Goal: Task Accomplishment & Management: Complete application form

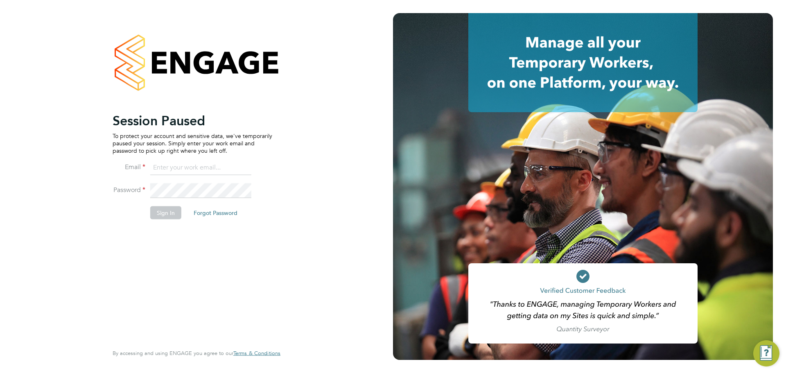
type input "mark@xede.co.uk"
drag, startPoint x: 169, startPoint y: 212, endPoint x: 178, endPoint y: 212, distance: 9.4
click at [168, 212] on button "Sign In" at bounding box center [165, 212] width 31 height 13
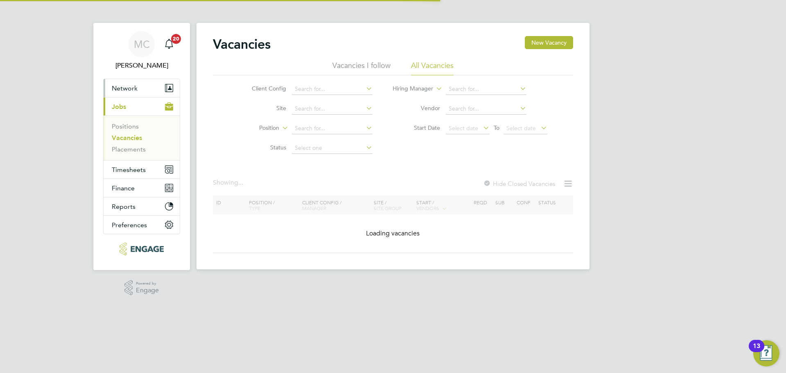
click at [123, 91] on span "Network" at bounding box center [125, 88] width 26 height 8
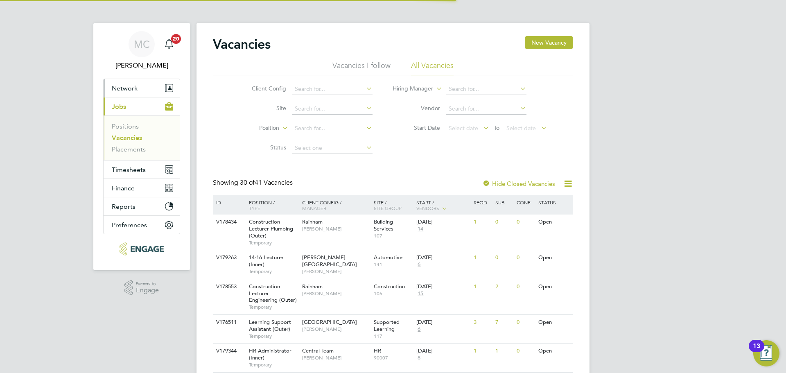
click at [133, 89] on span "Network" at bounding box center [125, 88] width 26 height 8
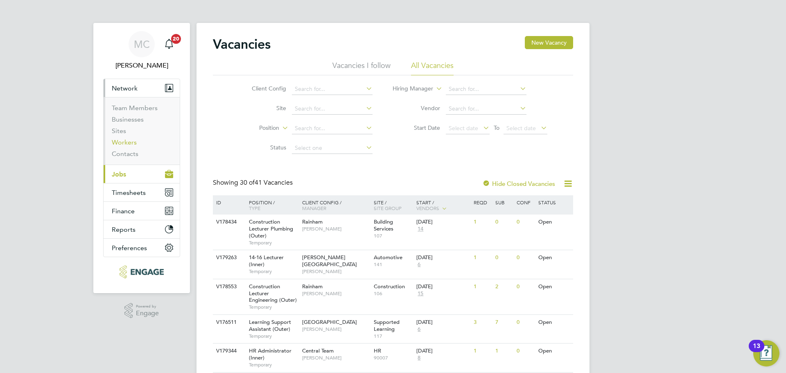
click at [130, 143] on link "Workers" at bounding box center [124, 142] width 25 height 8
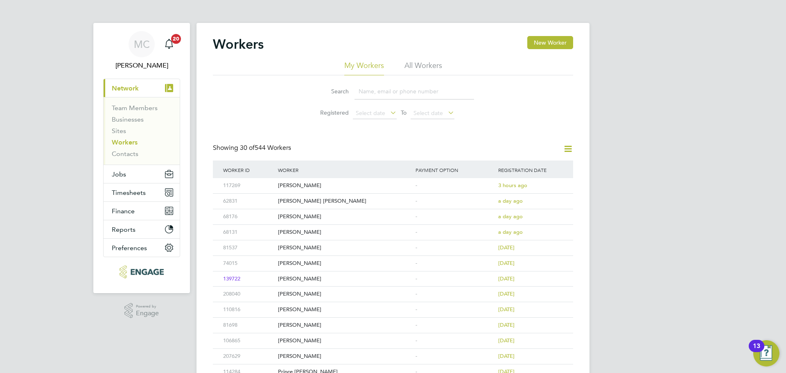
click at [550, 50] on div "Workers New Worker" at bounding box center [393, 48] width 360 height 25
click at [550, 43] on button "New Worker" at bounding box center [550, 42] width 46 height 13
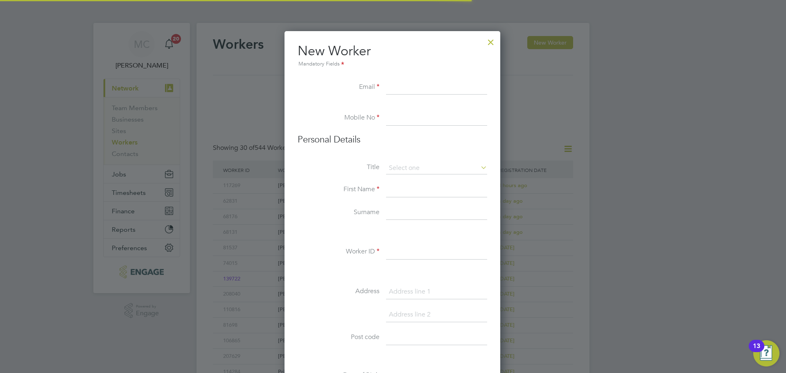
scroll to position [696, 217]
paste input "[EMAIL_ADDRESS][DOMAIN_NAME]"
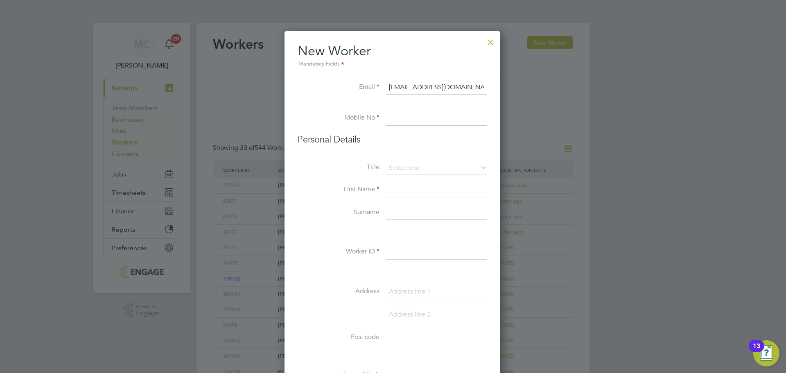
type input "[EMAIL_ADDRESS][DOMAIN_NAME]"
click at [418, 122] on input at bounding box center [436, 118] width 101 height 15
paste input "7960 089 599"
type input "07960 089 599"
click at [417, 197] on input at bounding box center [436, 189] width 101 height 15
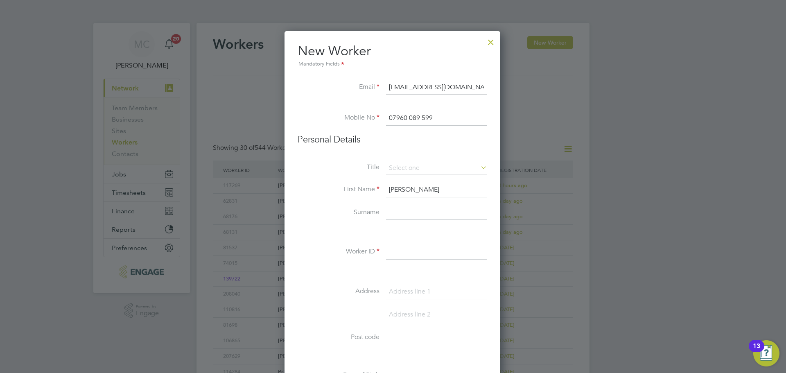
type input "[PERSON_NAME]"
click at [408, 213] on input at bounding box center [436, 212] width 101 height 15
type input "[PERSON_NAME]"
drag, startPoint x: 405, startPoint y: 245, endPoint x: 401, endPoint y: 240, distance: 6.1
click at [405, 244] on div "Title First Name [PERSON_NAME] Surname [PERSON_NAME] ID Address Post code Date …" at bounding box center [391, 310] width 189 height 297
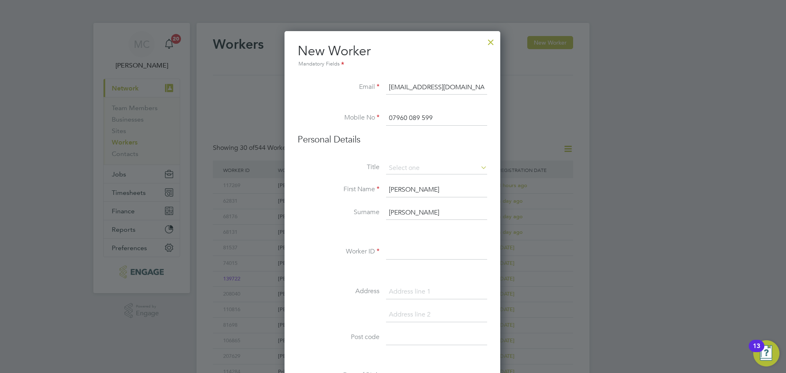
click at [446, 279] on div "Title First Name [PERSON_NAME] Surname [PERSON_NAME] ID Address Post code Date …" at bounding box center [391, 310] width 189 height 297
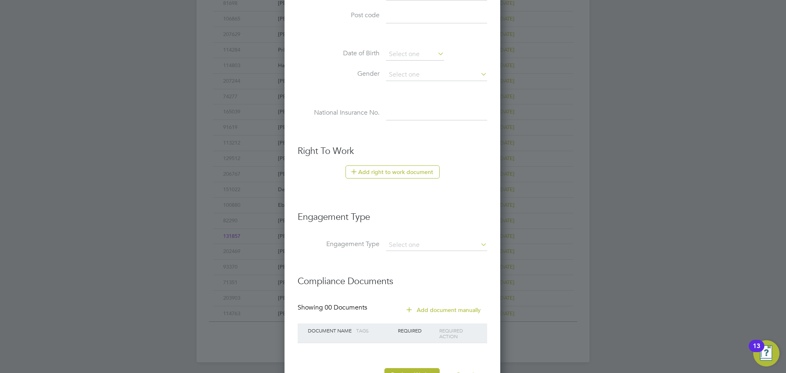
scroll to position [354, 0]
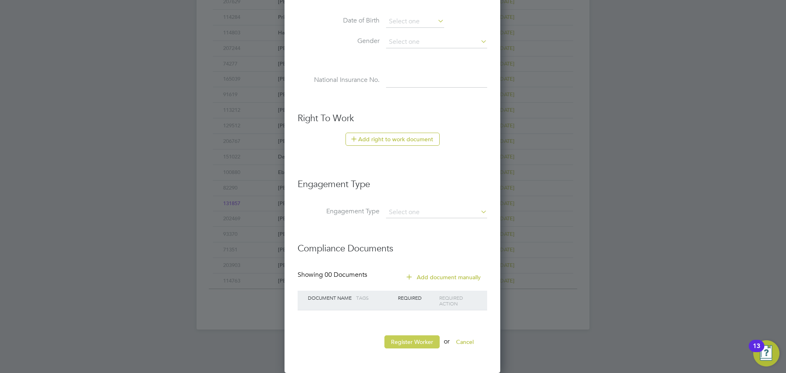
type input "[PERSON_NAME]"
click at [406, 342] on button "Register Worker" at bounding box center [411, 341] width 55 height 13
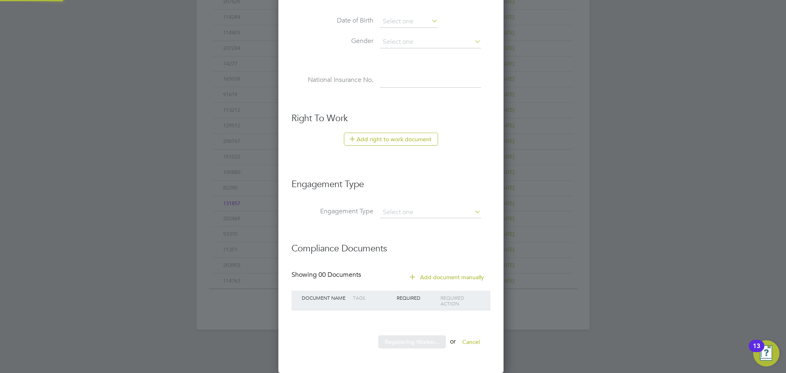
scroll to position [696, 229]
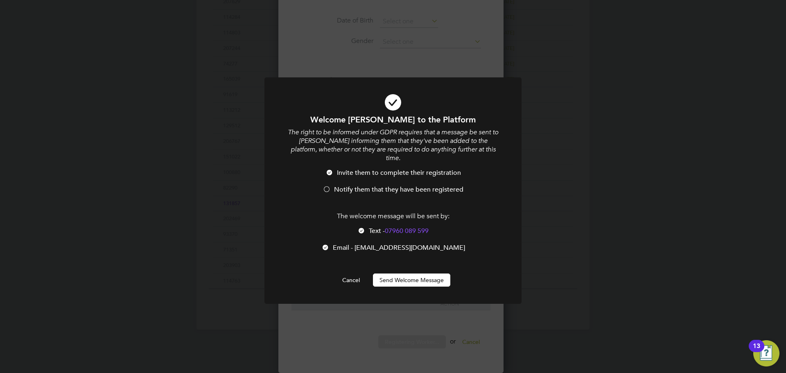
click at [328, 186] on div at bounding box center [326, 190] width 8 height 8
click at [399, 275] on button "Send Welcome Message" at bounding box center [411, 279] width 77 height 13
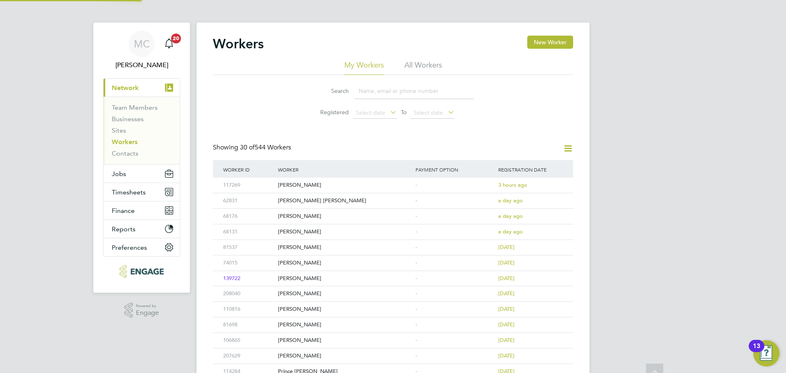
scroll to position [0, 0]
click at [126, 180] on button "Jobs" at bounding box center [142, 174] width 76 height 18
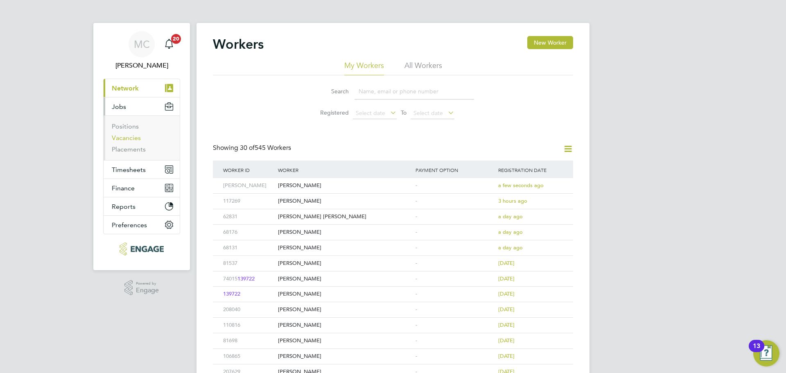
click at [123, 135] on link "Vacancies" at bounding box center [126, 138] width 29 height 8
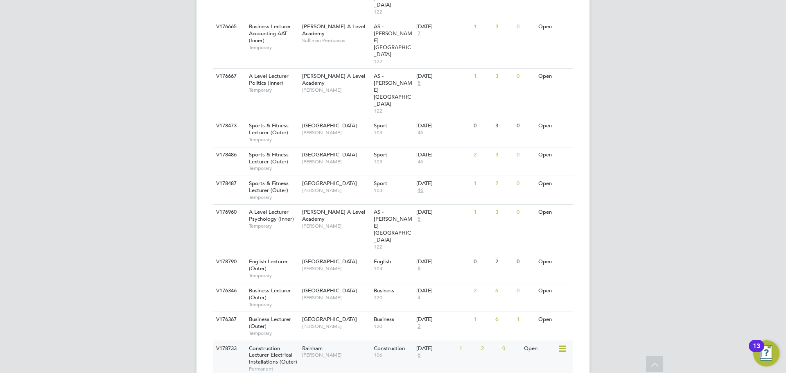
scroll to position [815, 0]
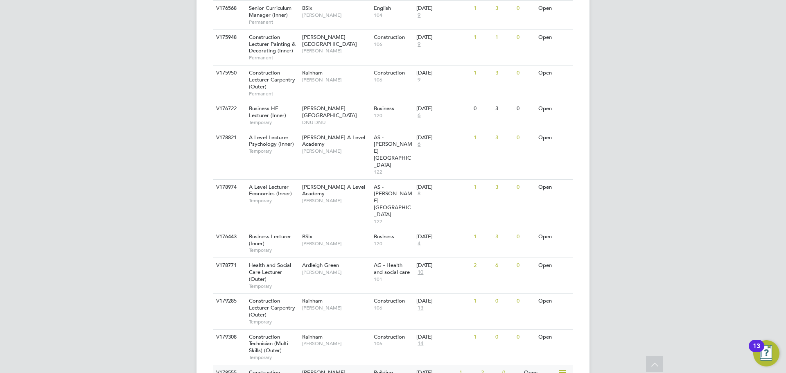
scroll to position [1156, 0]
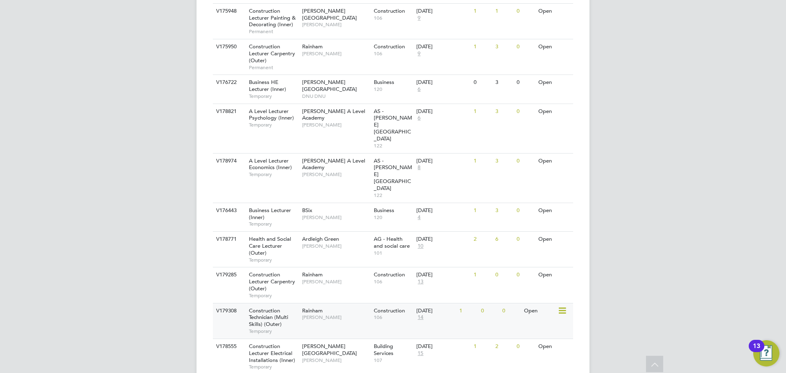
click at [258, 307] on span "Construction Technician (Multi Skills) (Outer)" at bounding box center [268, 317] width 39 height 21
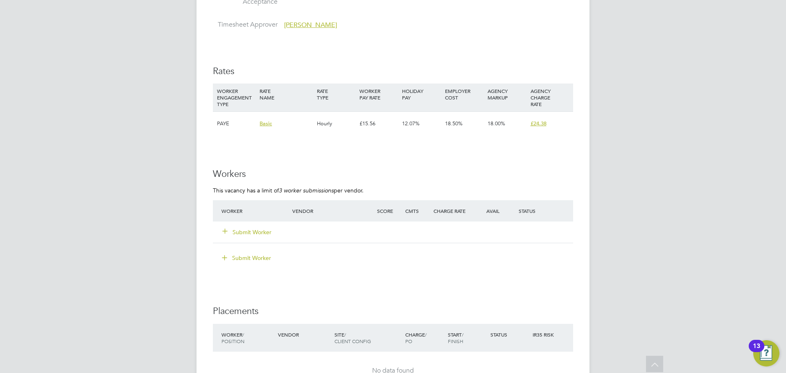
scroll to position [1350, 0]
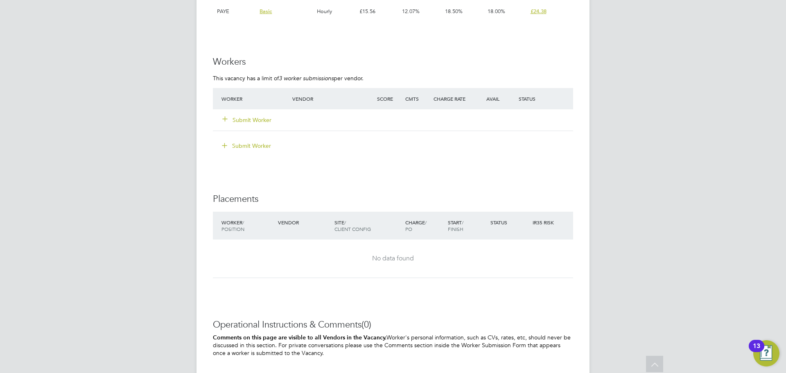
click at [245, 119] on button "Submit Worker" at bounding box center [247, 120] width 49 height 8
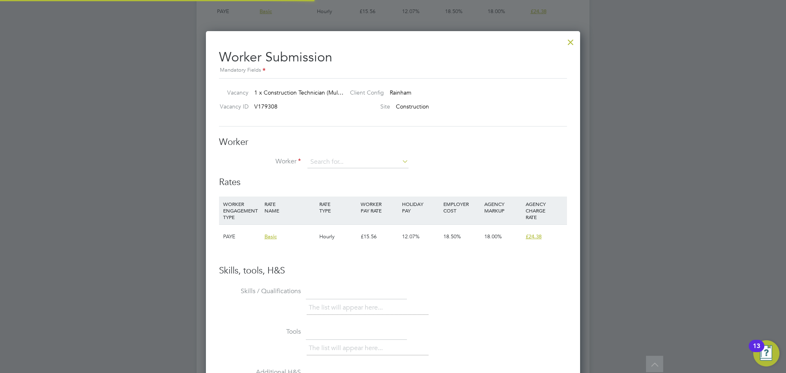
scroll to position [497, 374]
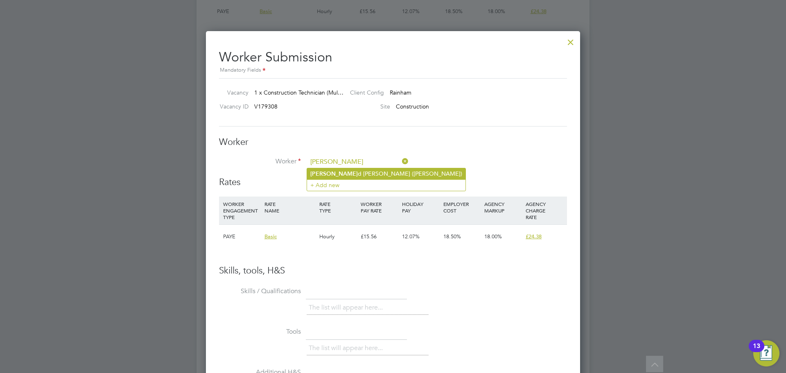
click at [320, 169] on li "Desmon d Laurent (Desmond)" at bounding box center [386, 173] width 158 height 11
type input "Desmond Laurent (Desmond)"
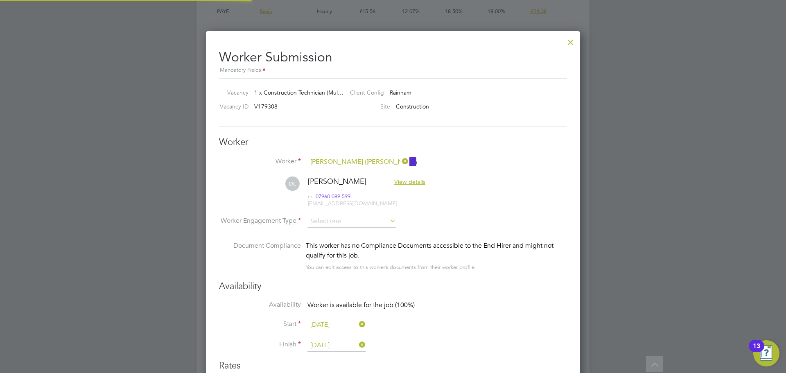
scroll to position [680, 374]
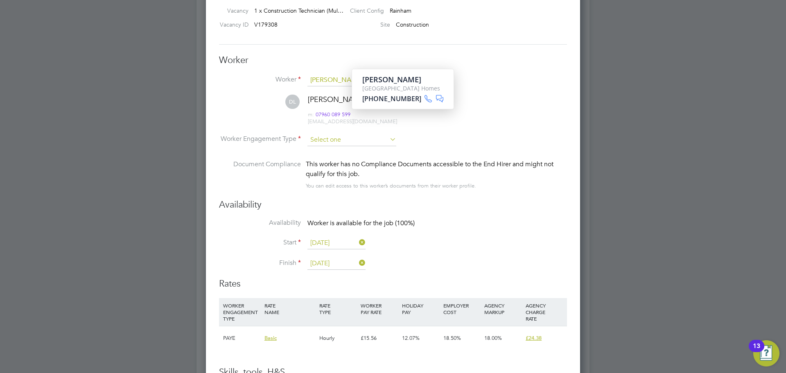
click at [339, 135] on input at bounding box center [351, 140] width 89 height 12
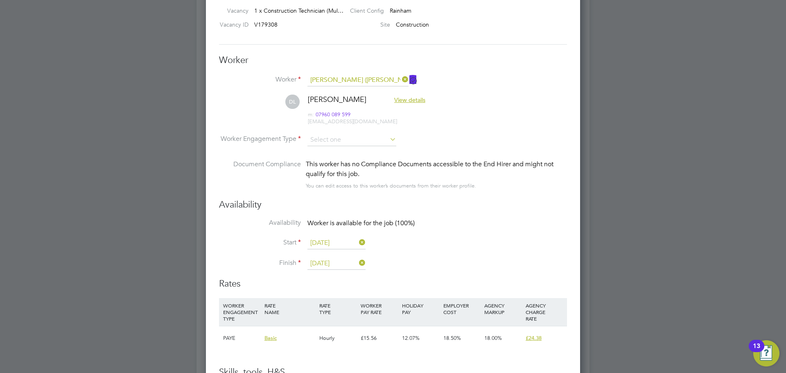
click at [329, 156] on li "Contract" at bounding box center [352, 151] width 90 height 11
type input "Contract"
click at [326, 140] on input at bounding box center [351, 140] width 89 height 12
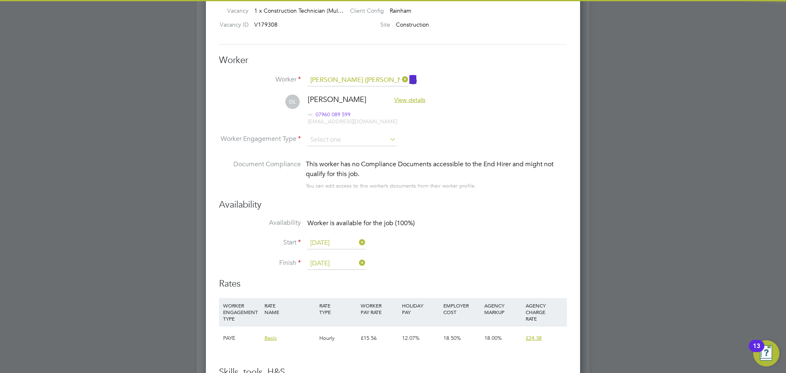
click at [323, 158] on li "PAYE" at bounding box center [352, 161] width 90 height 11
type input "PAYE"
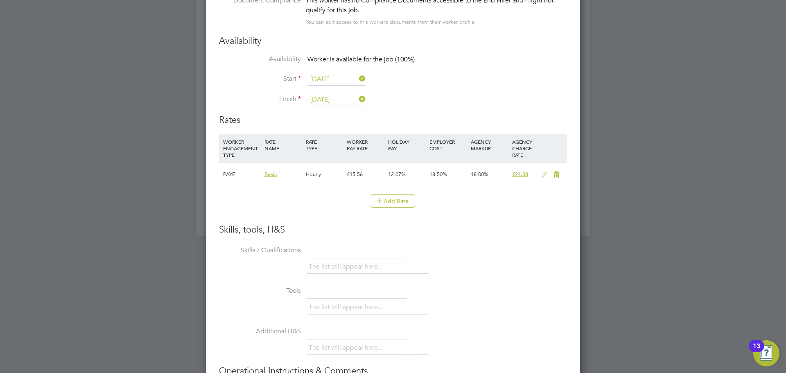
click at [541, 176] on icon at bounding box center [544, 174] width 10 height 7
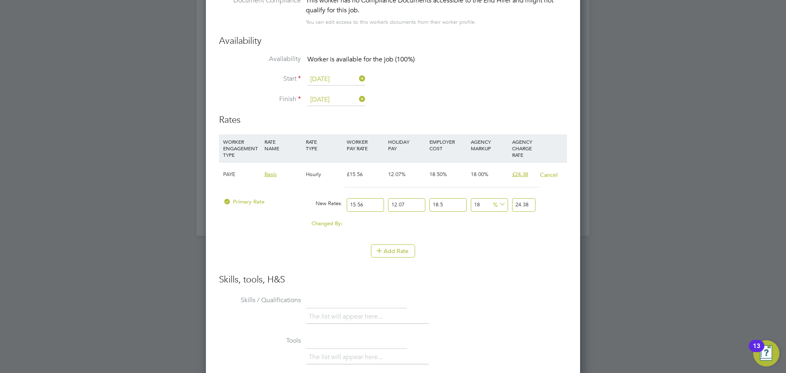
drag, startPoint x: 369, startPoint y: 200, endPoint x: 309, endPoint y: 199, distance: 60.6
click at [309, 199] on div "Primary Rate New Rates: 15.56 12.07 n/a 18.5 n/a 18 0 % 24.38" at bounding box center [393, 205] width 348 height 22
type input "1"
type input "1.56707481"
type input "17"
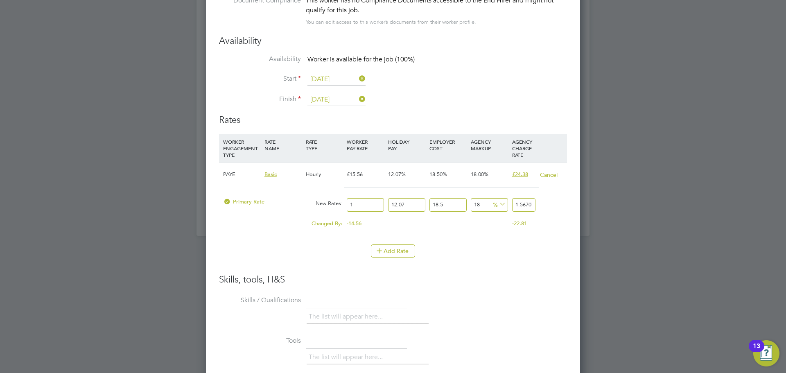
type input "26.64027177"
type input "17"
click at [243, 232] on div "Changed By: 1.44 0.00 0.00 0.00 -3.47681567 0.34790929 3.47681567 2.26" at bounding box center [393, 226] width 348 height 20
click at [493, 205] on span "%" at bounding box center [498, 203] width 17 height 9
click at [481, 205] on input "18" at bounding box center [489, 205] width 37 height 14
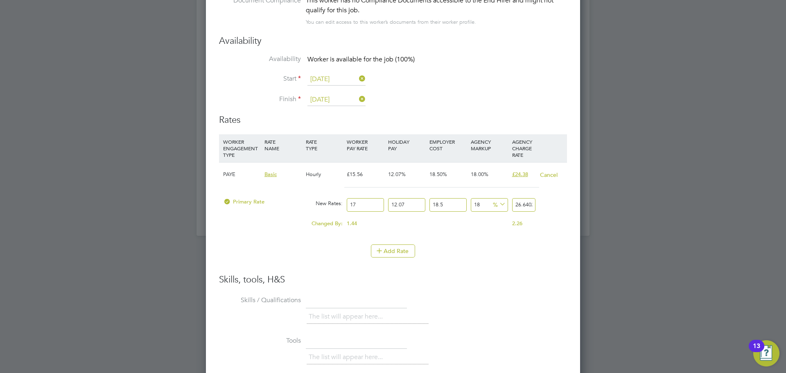
type input "1"
type input "22.802266515"
type input "2"
type input "23.02803153"
type input "23"
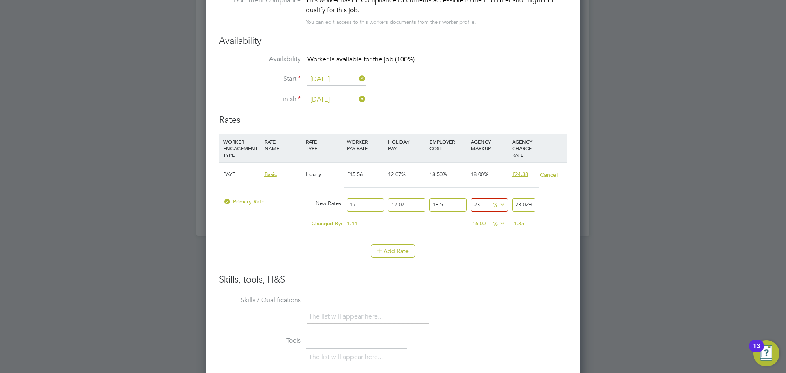
type input "27.769096845"
type input "23"
click at [471, 294] on li "Skills / Qualifications The list will appear here..." at bounding box center [393, 313] width 348 height 41
click at [251, 234] on div "Changed By: 1.44 0.00 0.00 5.00 -3.47681567 1.476734365 3.26433095 3.490095965 …" at bounding box center [393, 226] width 348 height 20
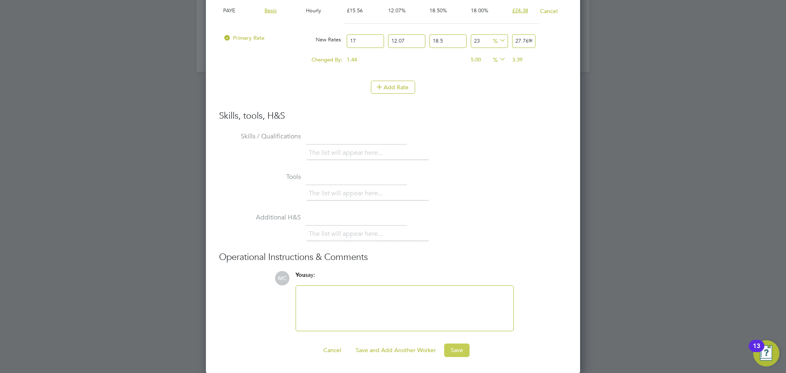
click at [457, 349] on button "Save" at bounding box center [456, 349] width 25 height 13
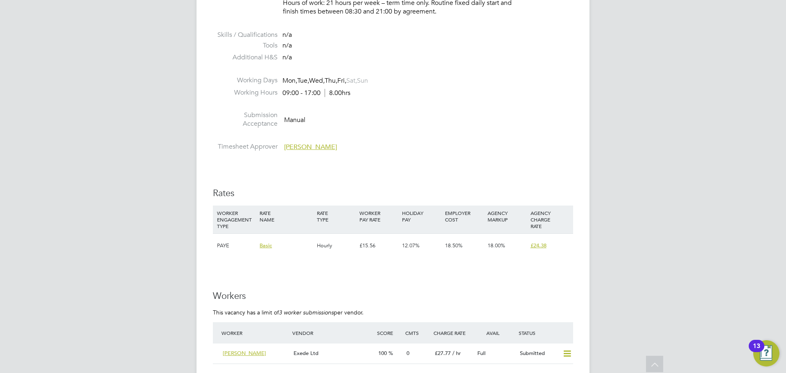
scroll to position [1224, 0]
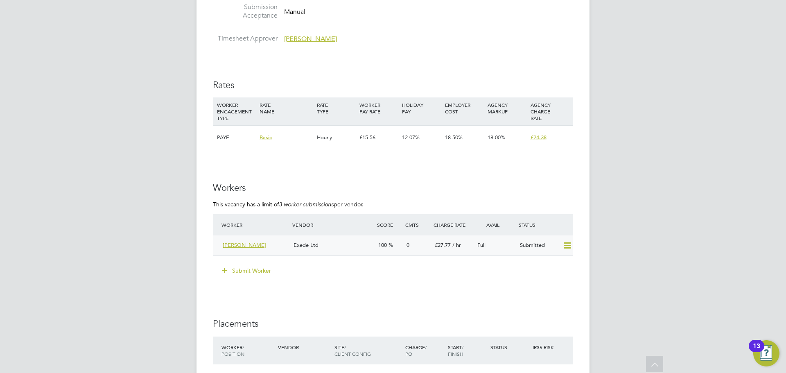
click at [336, 249] on div "Exede Ltd" at bounding box center [332, 246] width 85 height 14
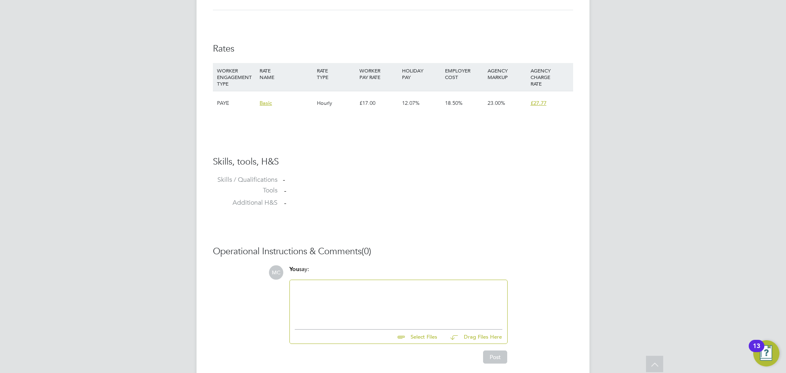
scroll to position [559, 0]
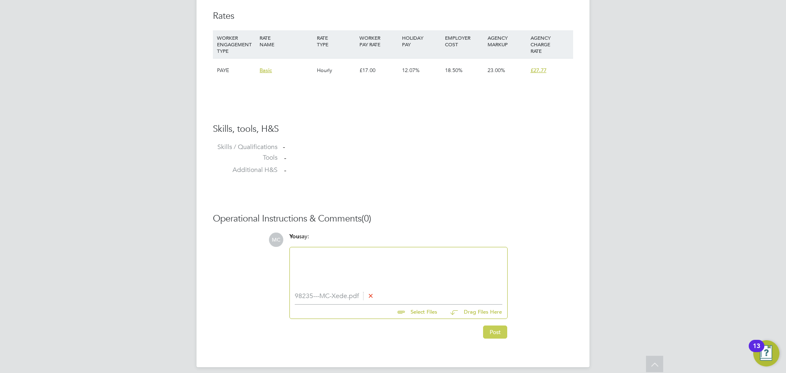
click at [502, 333] on button "Post" at bounding box center [495, 331] width 24 height 13
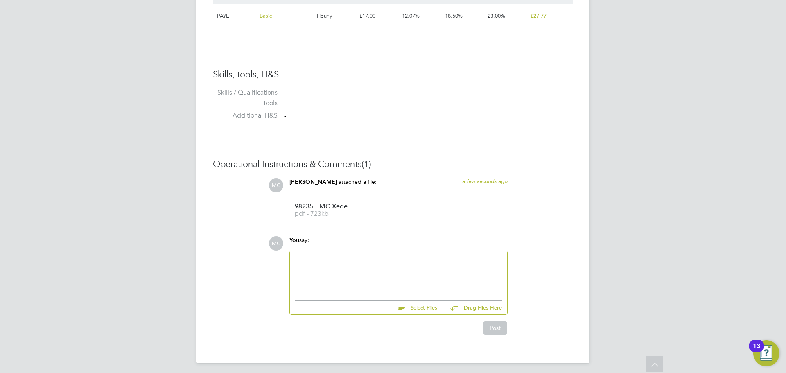
scroll to position [617, 0]
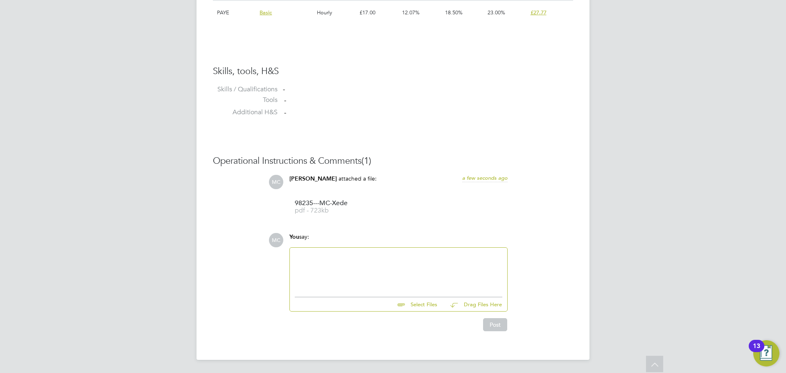
click at [349, 281] on div at bounding box center [398, 269] width 207 height 35
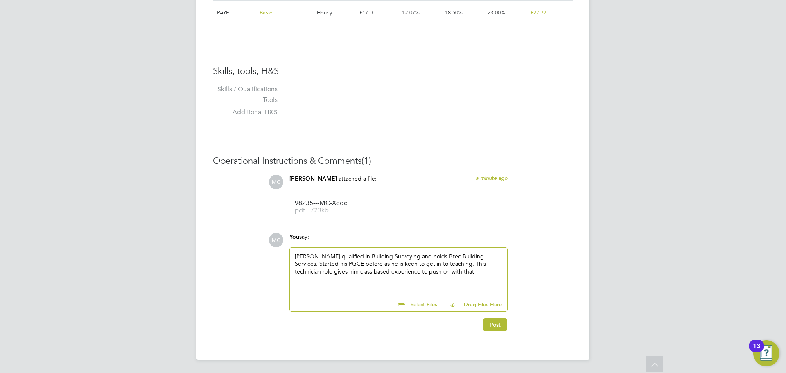
scroll to position [576, 0]
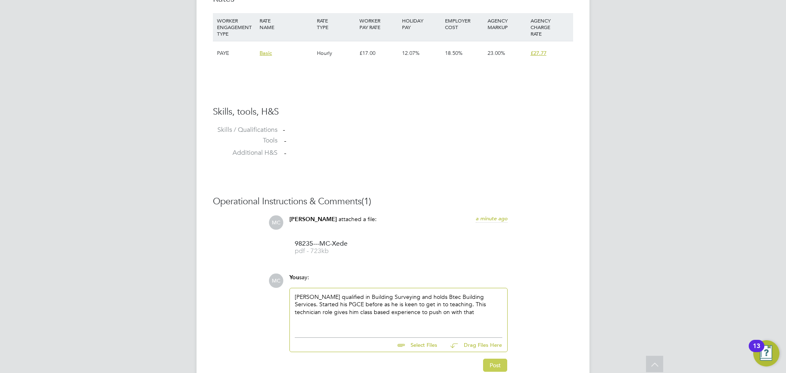
click at [500, 363] on button "Post" at bounding box center [495, 364] width 24 height 13
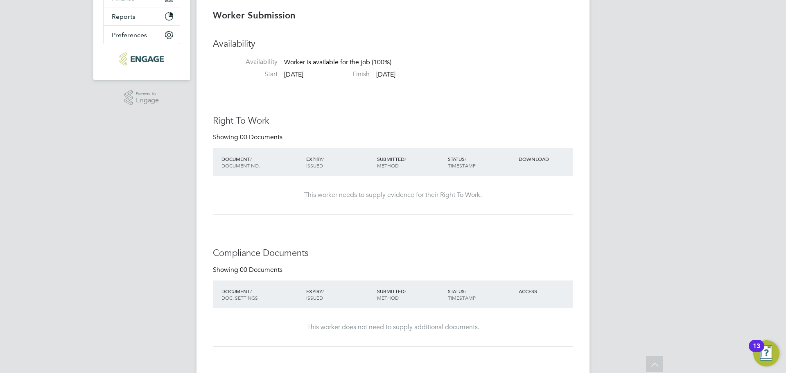
scroll to position [0, 0]
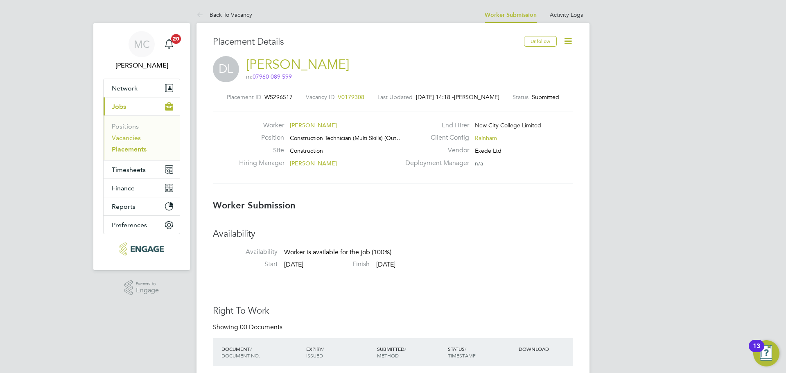
click at [139, 138] on link "Vacancies" at bounding box center [126, 138] width 29 height 8
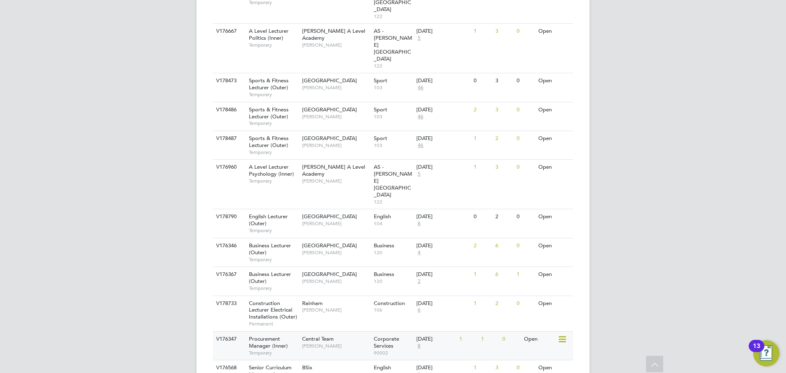
scroll to position [815, 0]
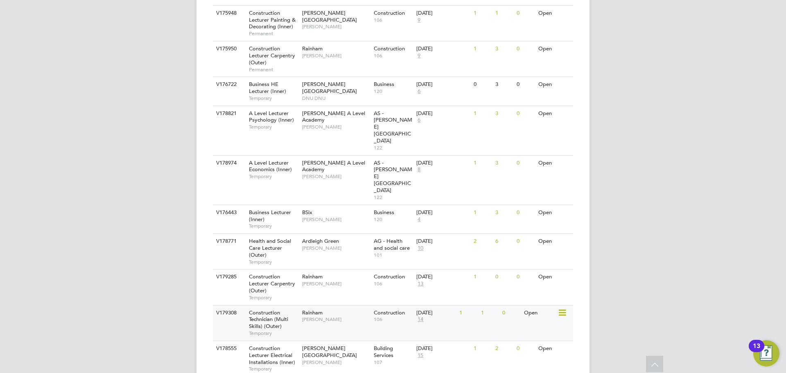
scroll to position [1156, 0]
click at [300, 303] on div "V179308 Construction Technician (Multi Skills) (Outer) Temporary Rainham Ian Ri…" at bounding box center [393, 321] width 360 height 36
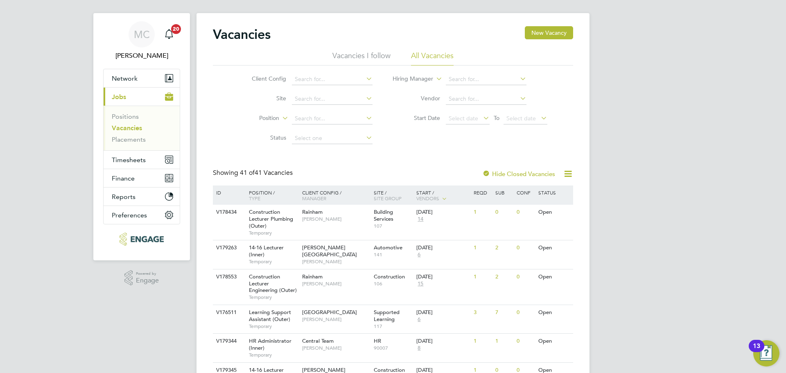
scroll to position [164, 0]
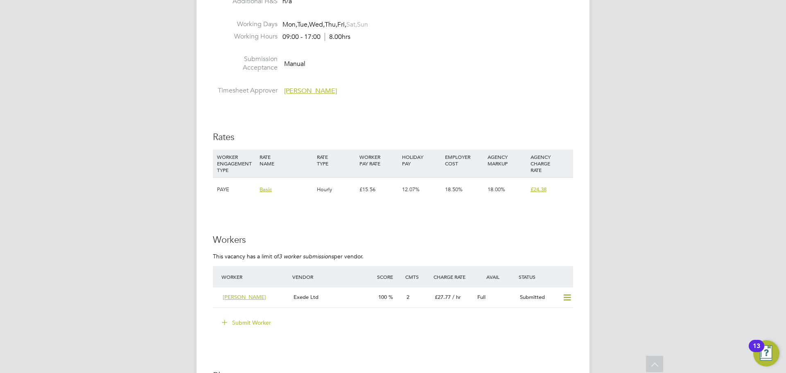
scroll to position [1187, 0]
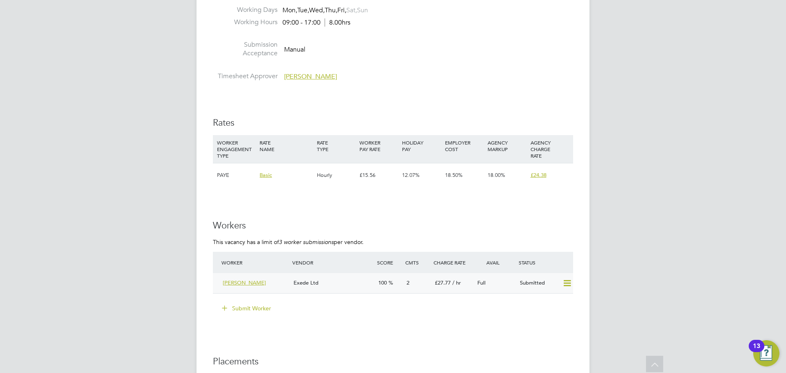
click at [342, 284] on div "Exede Ltd" at bounding box center [332, 283] width 85 height 14
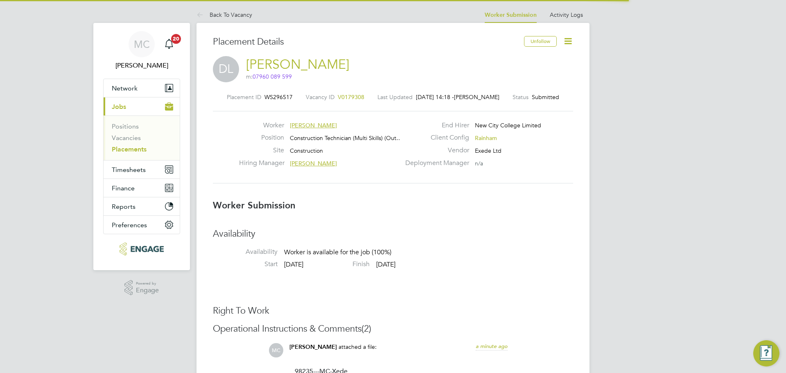
scroll to position [4, 4]
